Goal: Task Accomplishment & Management: Manage account settings

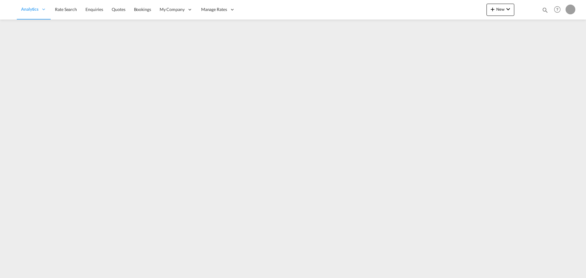
click at [544, 12] on md-icon "icon-magnify" at bounding box center [544, 10] width 7 height 7
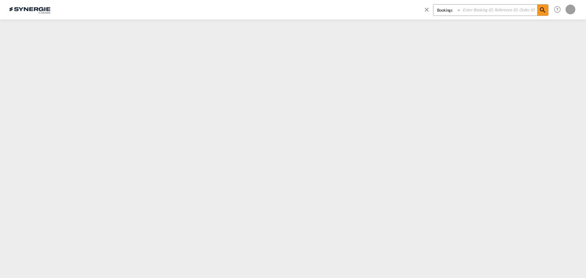
click at [445, 10] on select "Bookings Quotes Enquiries" at bounding box center [447, 10] width 29 height 11
select select "Quotes"
click at [433, 5] on select "Bookings Quotes Enquiries" at bounding box center [447, 10] width 29 height 11
click at [475, 15] on input at bounding box center [499, 10] width 76 height 11
click at [479, 13] on input at bounding box center [499, 10] width 76 height 11
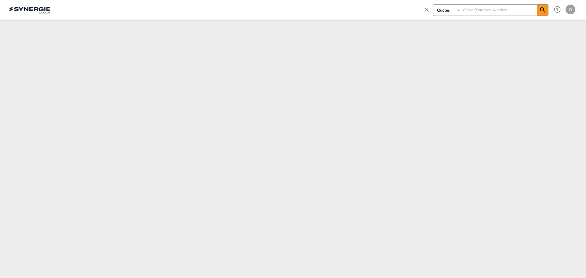
paste input "SYC000014837"
type input "SYC000014837"
click at [540, 10] on md-icon "icon-magnify" at bounding box center [542, 9] width 7 height 7
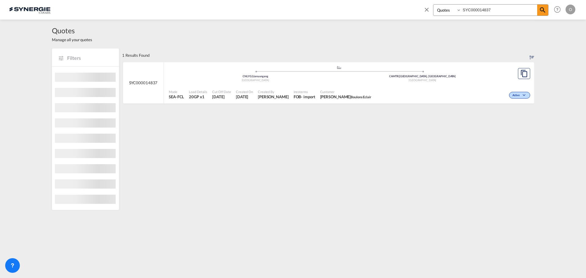
click at [367, 96] on span "Boulons Eclair" at bounding box center [361, 97] width 21 height 4
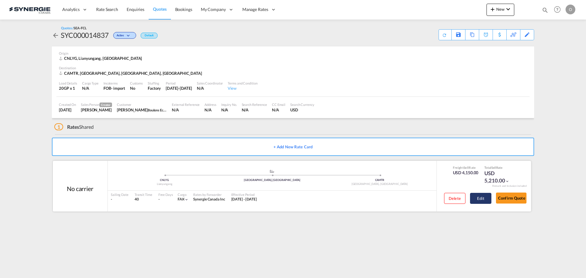
click at [480, 199] on button "Edit" at bounding box center [480, 198] width 21 height 11
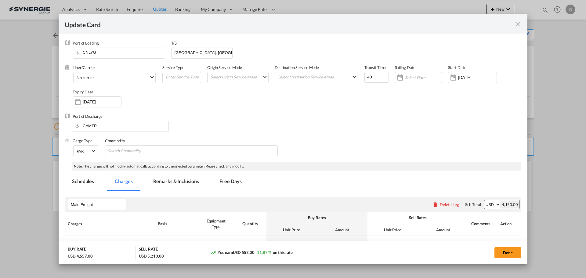
click at [186, 182] on md-tab-item "Remarks & Inclusions" at bounding box center [176, 182] width 60 height 17
select select "per equipment"
select select "per B/L"
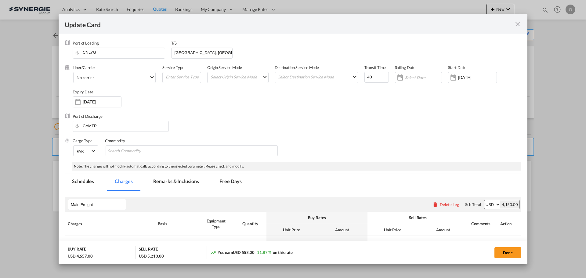
select select "per B/L"
select select "per container"
select select "per shipment"
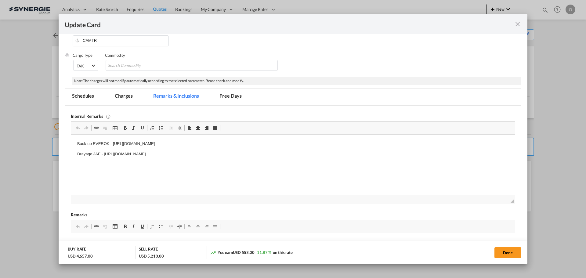
scroll to position [92, 0]
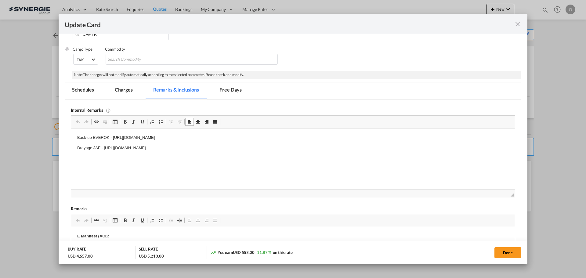
drag, startPoint x: 113, startPoint y: 137, endPoint x: 186, endPoint y: 139, distance: 72.6
drag, startPoint x: 113, startPoint y: 137, endPoint x: 208, endPoint y: 153, distance: 96.8
click at [200, 138] on p "Back-up EVEROK - [URL][DOMAIN_NAME]" at bounding box center [292, 138] width 431 height 6
